Goal: Task Accomplishment & Management: Complete application form

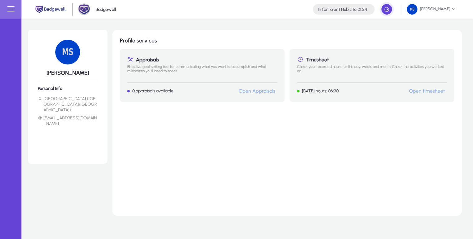
click at [433, 89] on link "Open timesheet" at bounding box center [427, 91] width 36 height 6
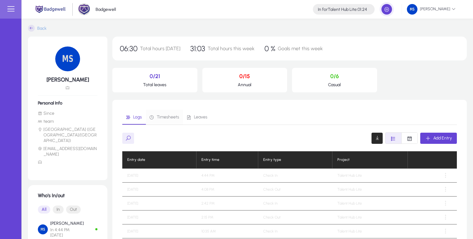
click at [172, 117] on span "Timesheets" at bounding box center [168, 117] width 22 height 4
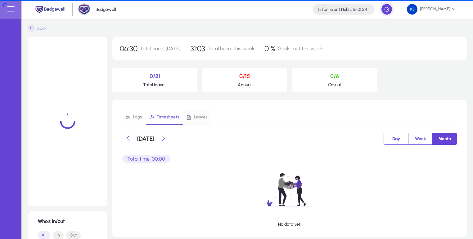
click at [200, 117] on span "Leaves" at bounding box center [200, 117] width 13 height 4
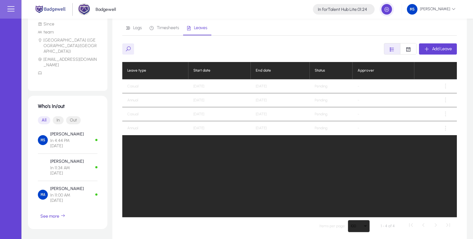
scroll to position [60, 0]
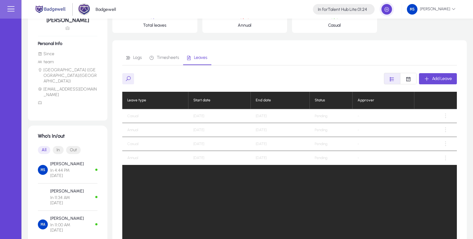
click at [436, 76] on span "Add Leave" at bounding box center [442, 78] width 20 height 5
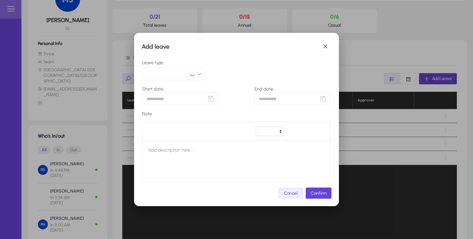
scroll to position [0, 0]
click at [188, 76] on button "button" at bounding box center [173, 74] width 62 height 12
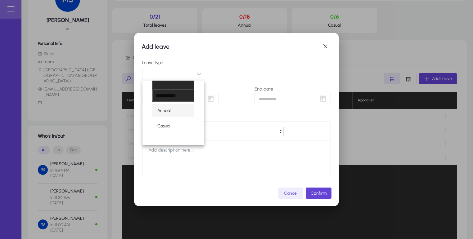
click at [172, 111] on mat-option "Annual" at bounding box center [173, 110] width 42 height 13
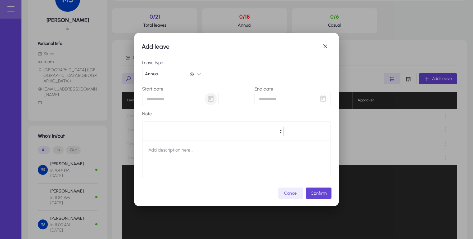
click at [210, 102] on span "Open calendar" at bounding box center [210, 99] width 12 height 12
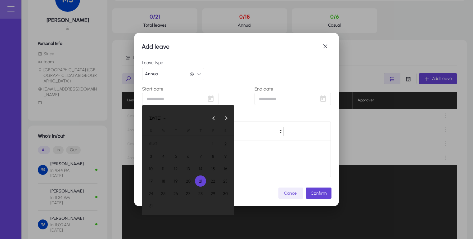
click at [187, 180] on span "20" at bounding box center [187, 181] width 11 height 11
type input "**********"
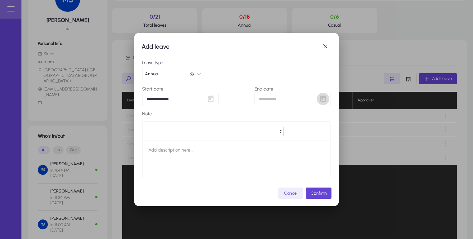
click at [326, 97] on span "Open calendar" at bounding box center [323, 99] width 12 height 12
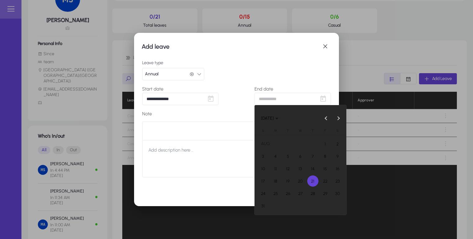
click at [303, 181] on span "20" at bounding box center [300, 181] width 11 height 11
type input "**********"
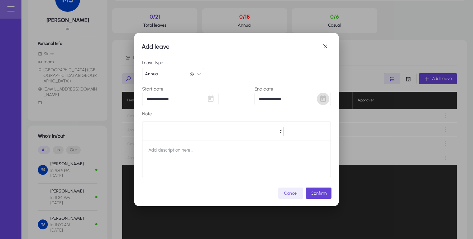
click at [286, 71] on div "Leave type Annual Annual" at bounding box center [236, 70] width 189 height 20
click at [233, 80] on div "Leave type Annual Annual" at bounding box center [236, 70] width 189 height 20
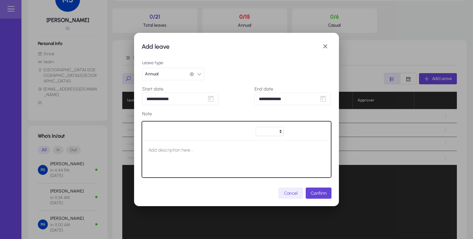
click at [214, 155] on div at bounding box center [236, 158] width 189 height 37
click at [260, 156] on div at bounding box center [236, 158] width 189 height 37
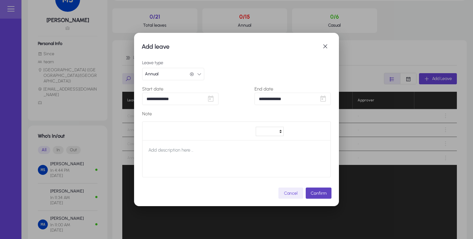
click at [316, 189] on span "submit" at bounding box center [319, 193] width 26 height 15
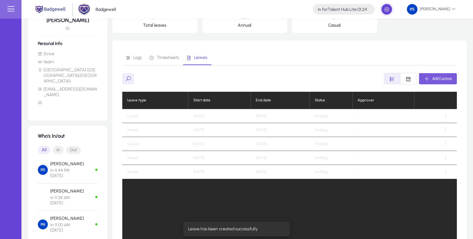
click at [176, 65] on span "Timesheets" at bounding box center [164, 57] width 30 height 15
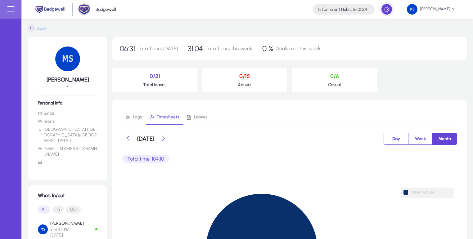
click at [397, 138] on span "Day" at bounding box center [395, 138] width 15 height 11
